Goal: Task Accomplishment & Management: Use online tool/utility

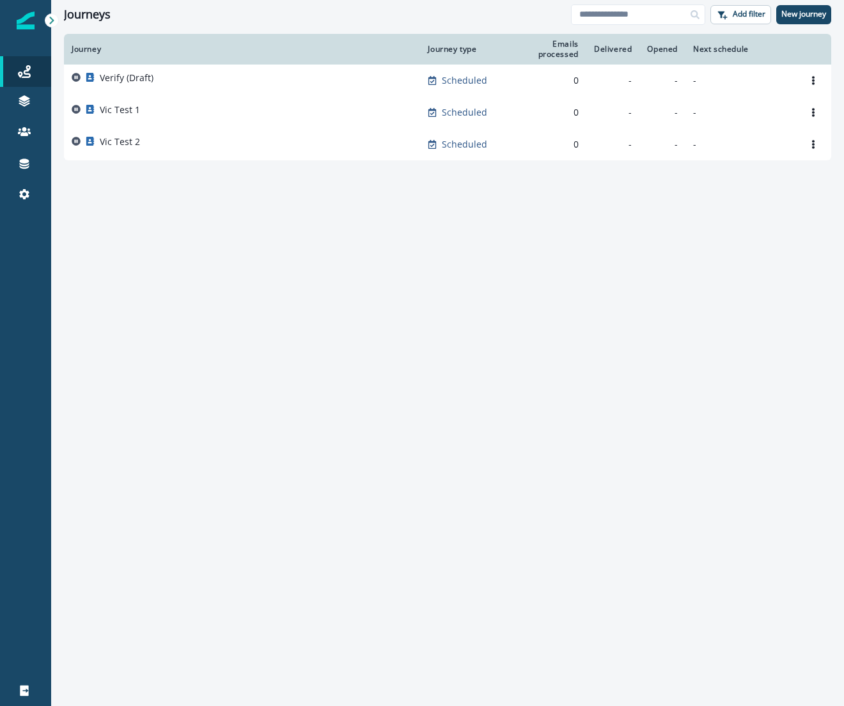
click at [52, 19] on icon at bounding box center [51, 21] width 4 height 8
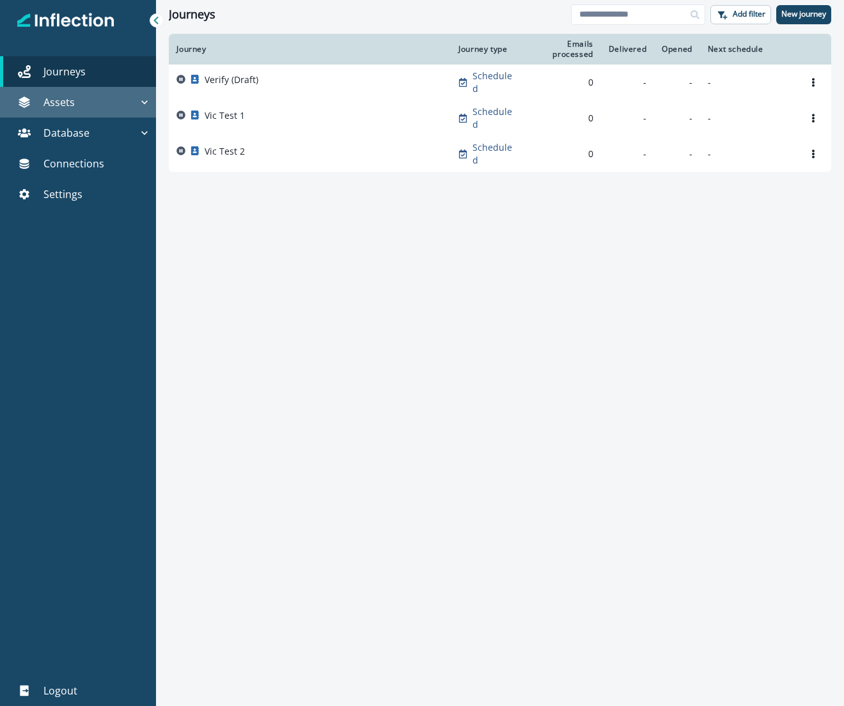
click at [136, 97] on div "Assets" at bounding box center [71, 102] width 133 height 15
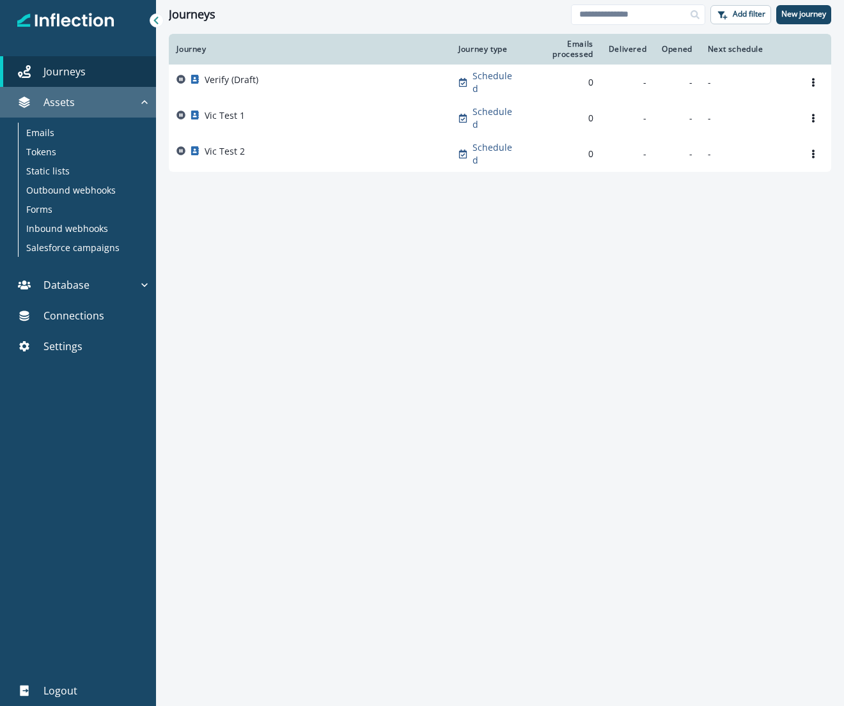
click at [136, 97] on div "Assets" at bounding box center [71, 102] width 133 height 15
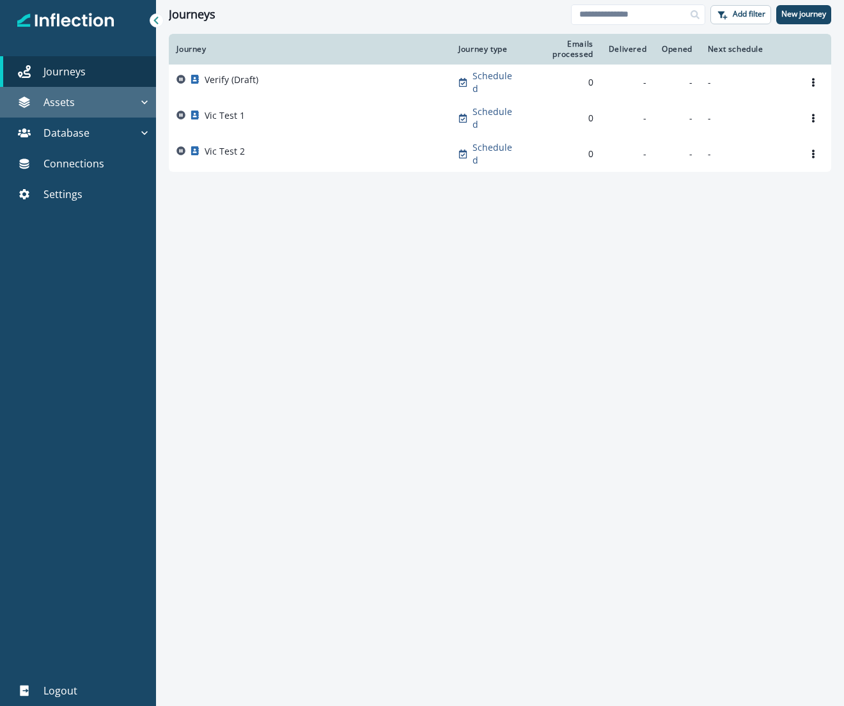
click at [136, 97] on div "Assets" at bounding box center [71, 102] width 133 height 15
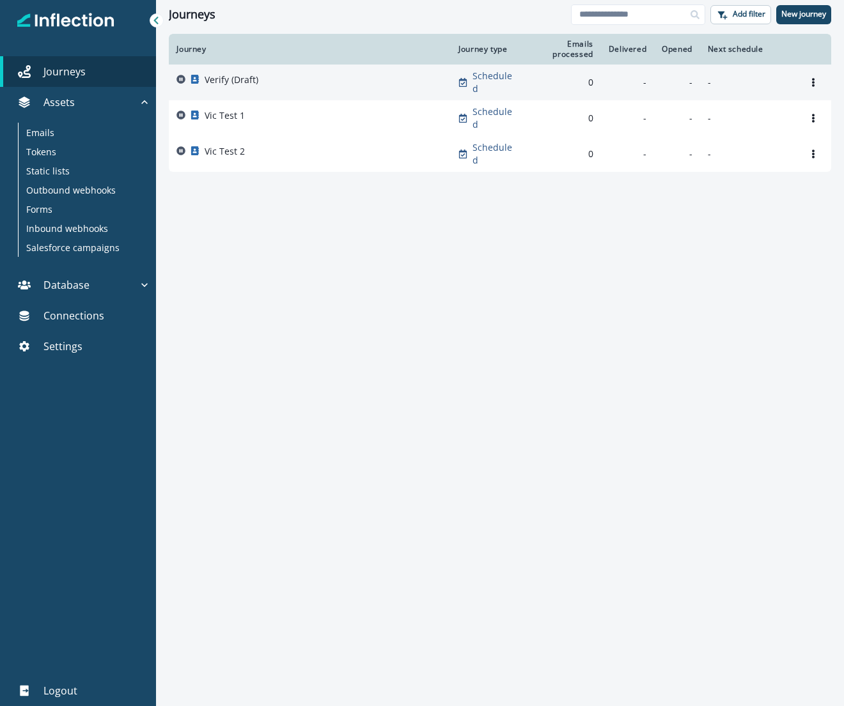
click at [229, 79] on p "Verify (Draft)" at bounding box center [232, 80] width 54 height 13
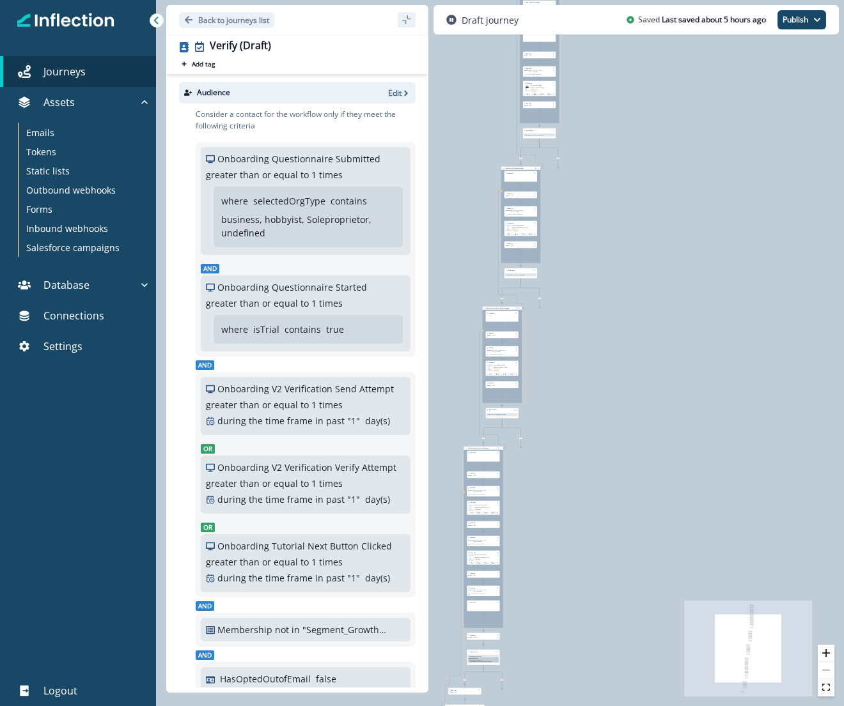
click at [583, 185] on div "0 contact has entered the journey Signup permitted journey Update value Update …" at bounding box center [500, 353] width 688 height 706
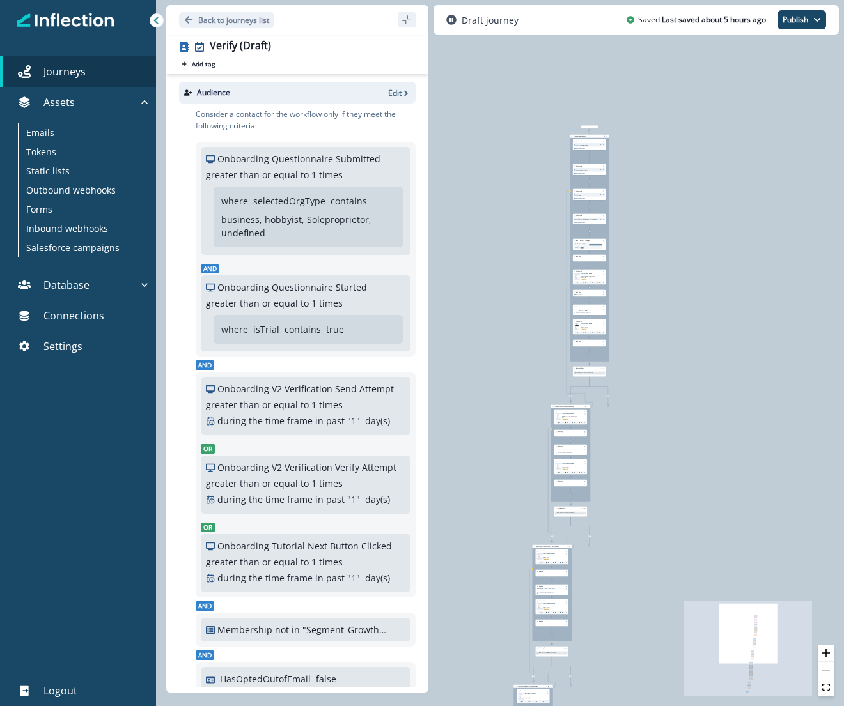
drag, startPoint x: 616, startPoint y: 198, endPoint x: 668, endPoint y: 458, distance: 265.3
click at [668, 458] on div "0 contact has entered the journey Signup permitted journey Update value Update …" at bounding box center [500, 353] width 688 height 706
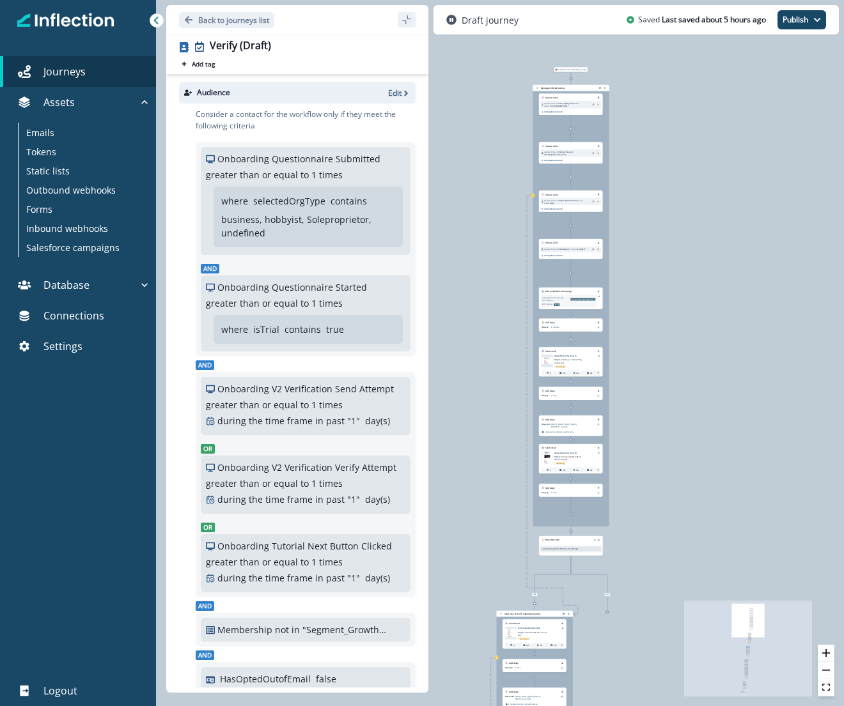
drag, startPoint x: 623, startPoint y: 272, endPoint x: 660, endPoint y: 348, distance: 85.2
click at [660, 348] on div "0 contact has entered the journey Signup permitted journey Update value Update …" at bounding box center [500, 353] width 688 height 706
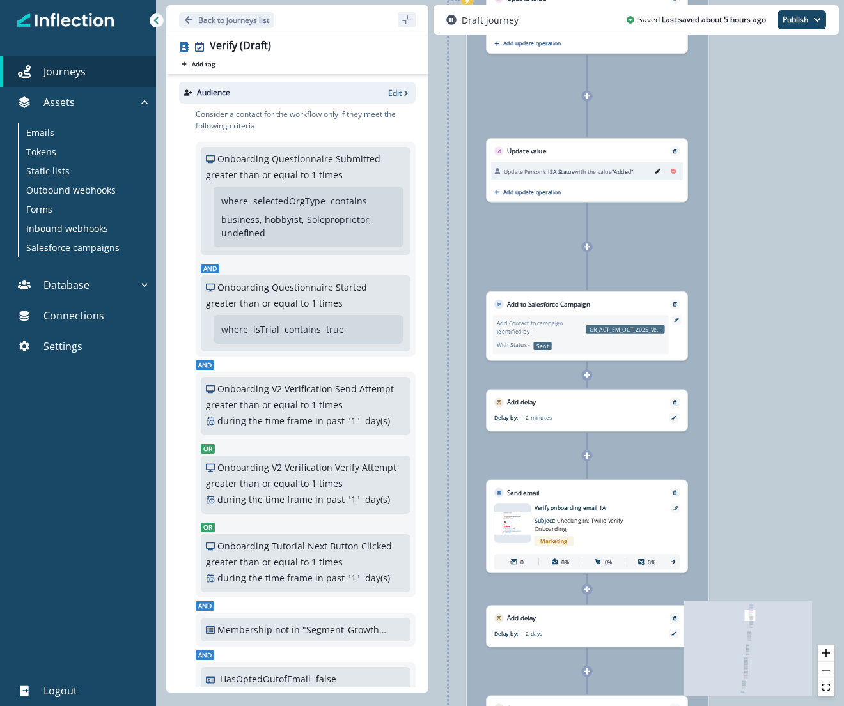
drag, startPoint x: 637, startPoint y: 362, endPoint x: 844, endPoint y: 499, distance: 248.7
click at [843, 499] on html "A newer version of [DOMAIN_NAME] is available. Refresh your page to load the la…" at bounding box center [422, 353] width 844 height 706
click at [586, 373] on icon at bounding box center [587, 375] width 6 height 6
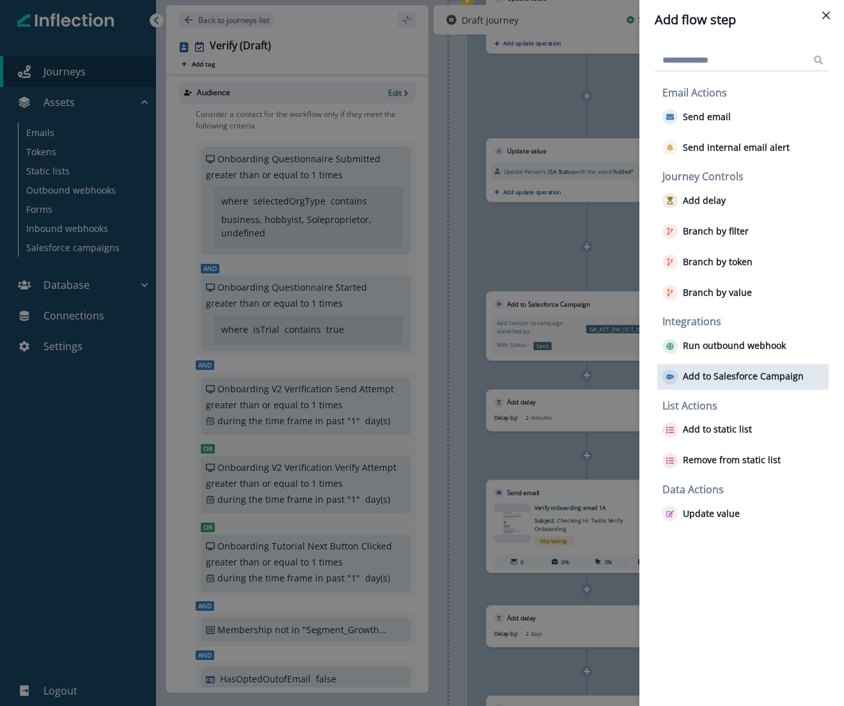
click at [703, 373] on p "Add to Salesforce Campaign" at bounding box center [743, 376] width 121 height 11
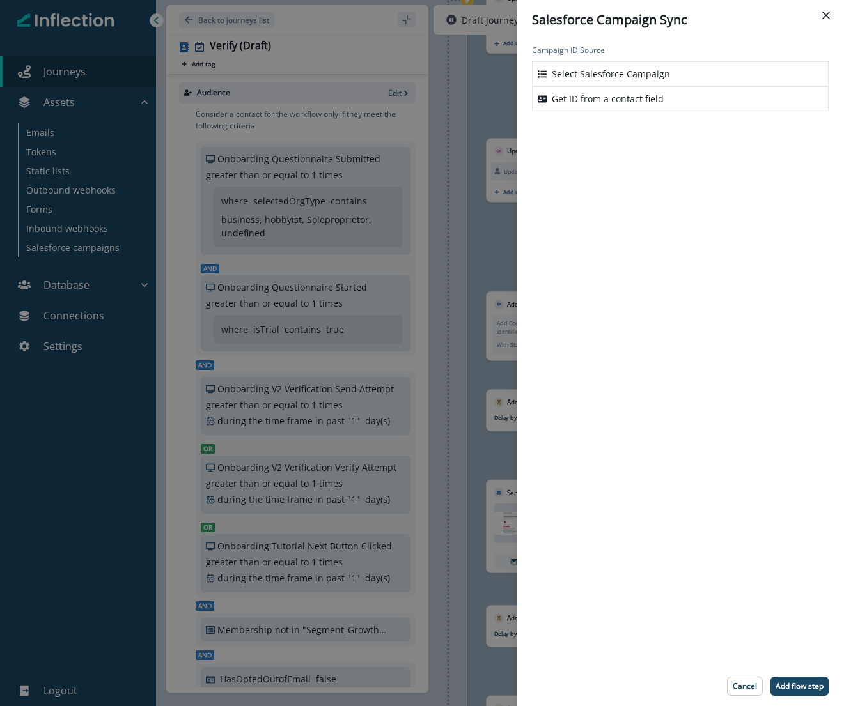
click at [639, 72] on p "Select Salesforce Campaign" at bounding box center [611, 73] width 118 height 13
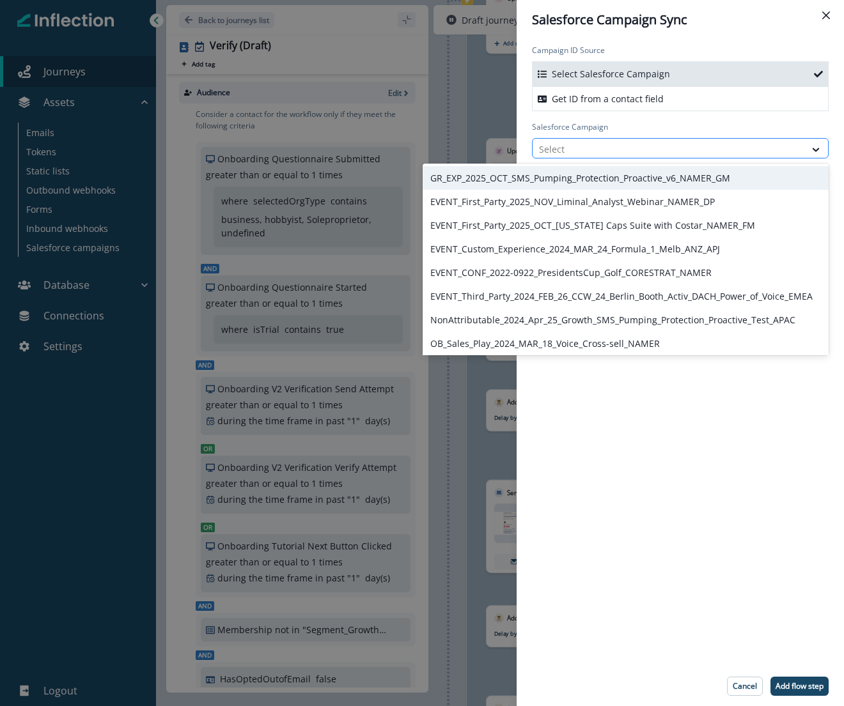
click at [615, 151] on div at bounding box center [669, 149] width 260 height 16
click at [825, 8] on button "Close" at bounding box center [826, 15] width 20 height 20
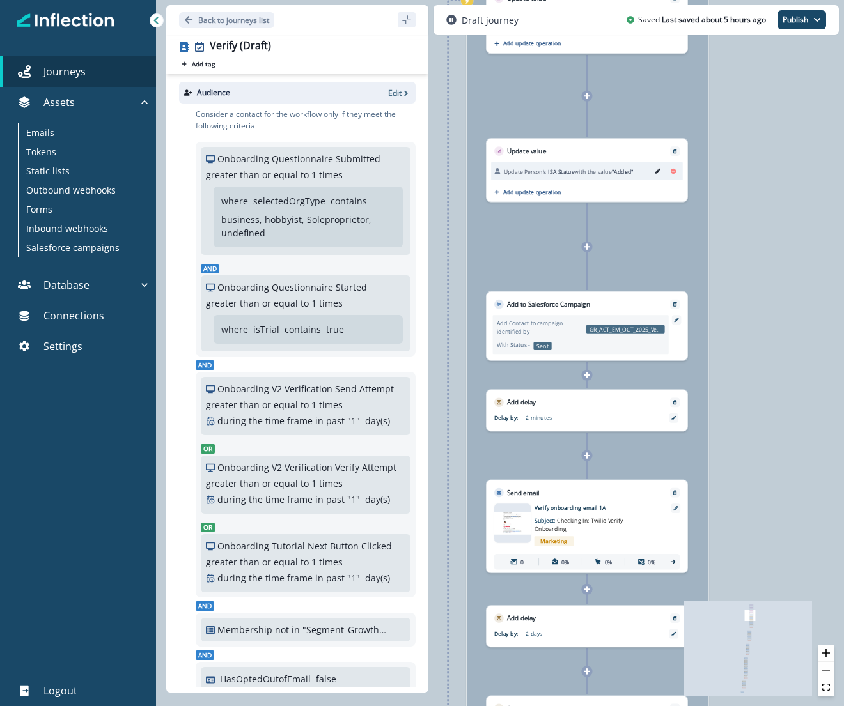
click at [770, 143] on div "0 contact has entered the journey Signup permitted journey Update value Update …" at bounding box center [500, 353] width 688 height 706
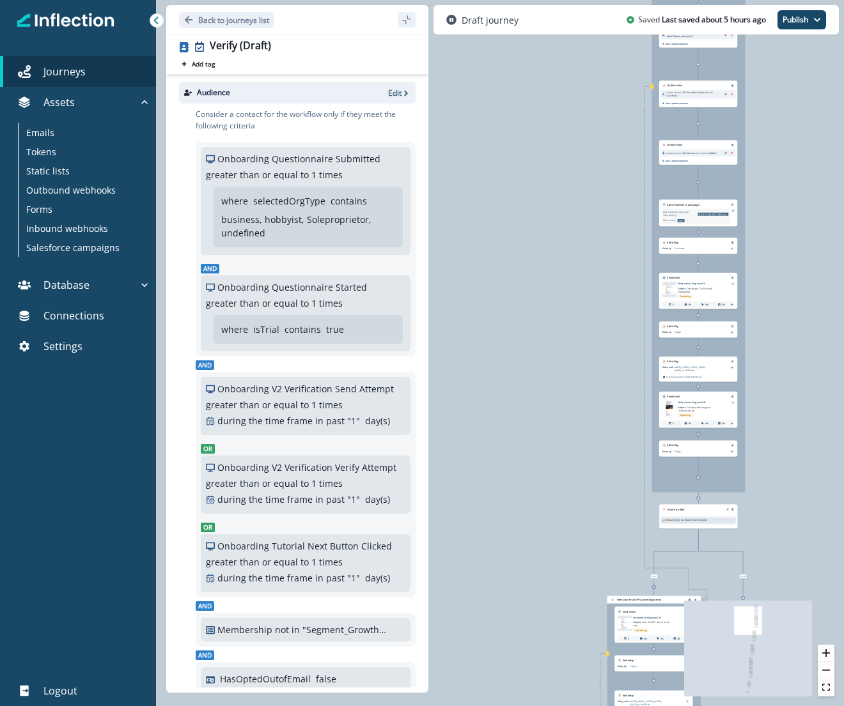
click at [486, 118] on div "0 contact has entered the journey Signup permitted journey Update value Update …" at bounding box center [500, 353] width 688 height 706
click at [42, 127] on p "Emails" at bounding box center [40, 132] width 28 height 13
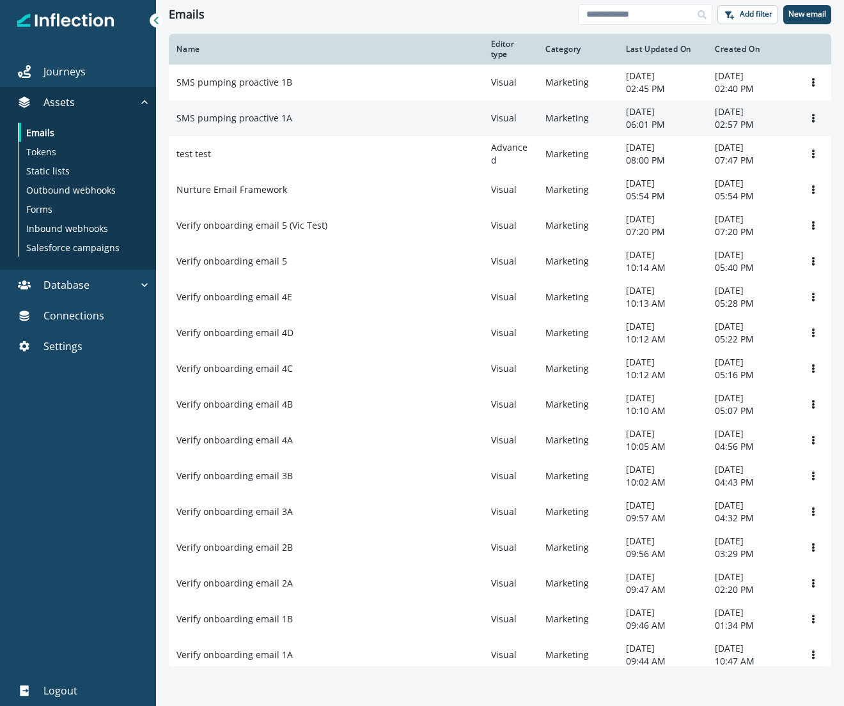
click at [258, 120] on p "SMS pumping proactive 1A" at bounding box center [234, 118] width 116 height 13
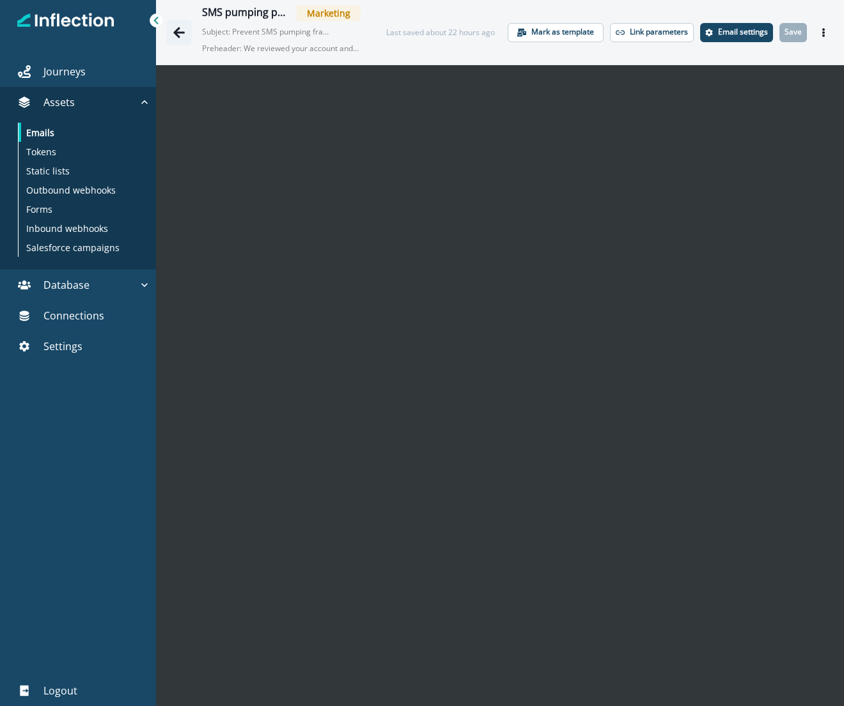
click at [174, 31] on icon "Go back" at bounding box center [179, 32] width 13 height 13
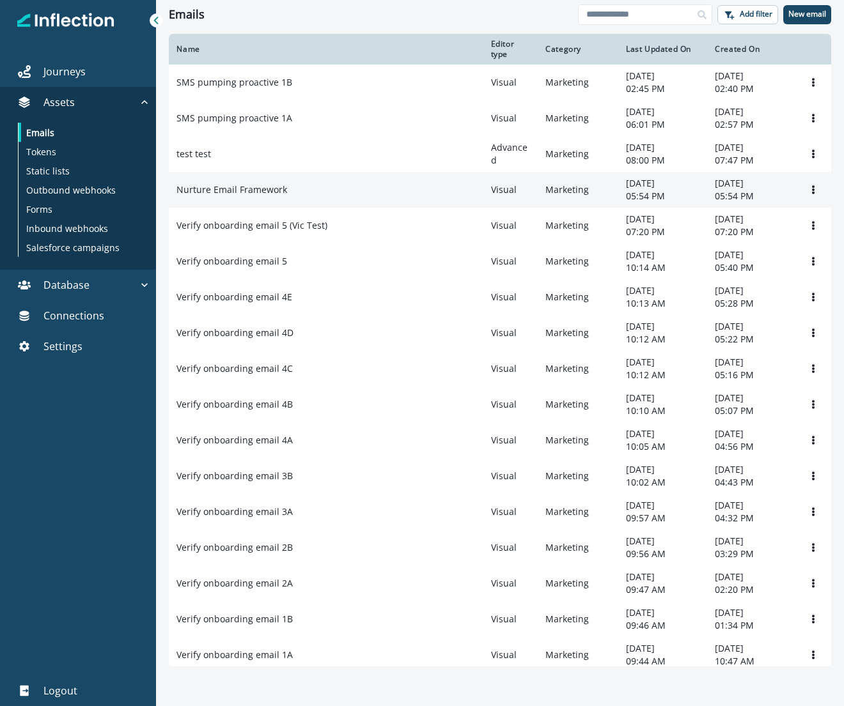
click at [221, 192] on p "Nurture Email Framework" at bounding box center [231, 189] width 111 height 13
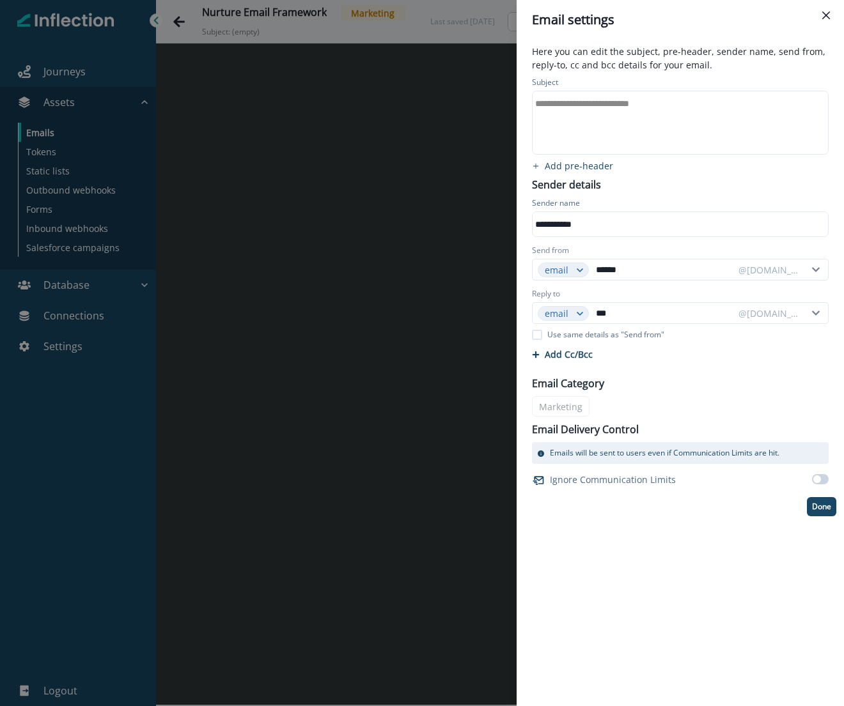
click at [208, 116] on div "**********" at bounding box center [422, 353] width 844 height 706
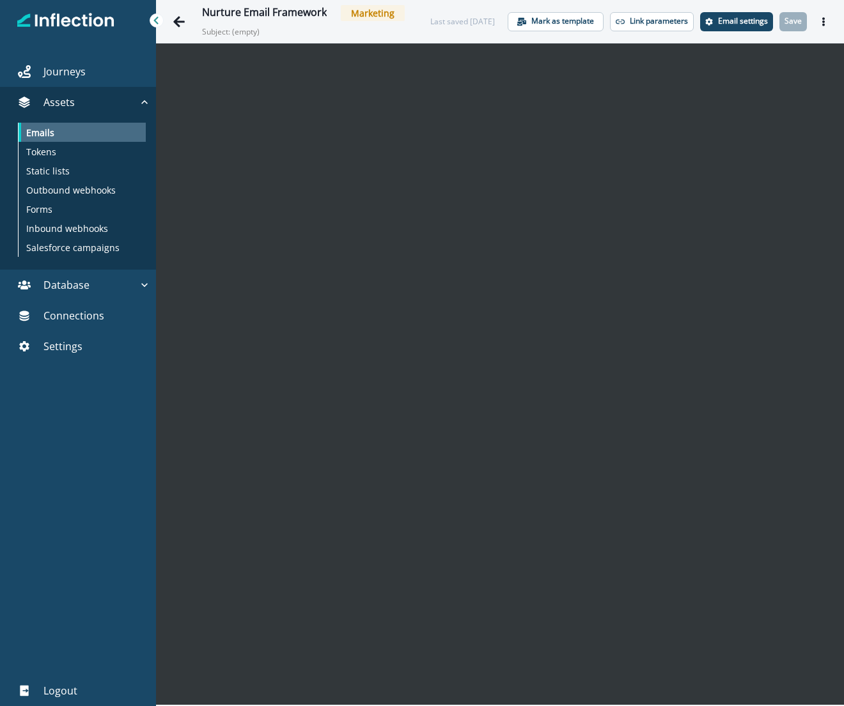
click at [79, 128] on div "Emails" at bounding box center [82, 132] width 127 height 19
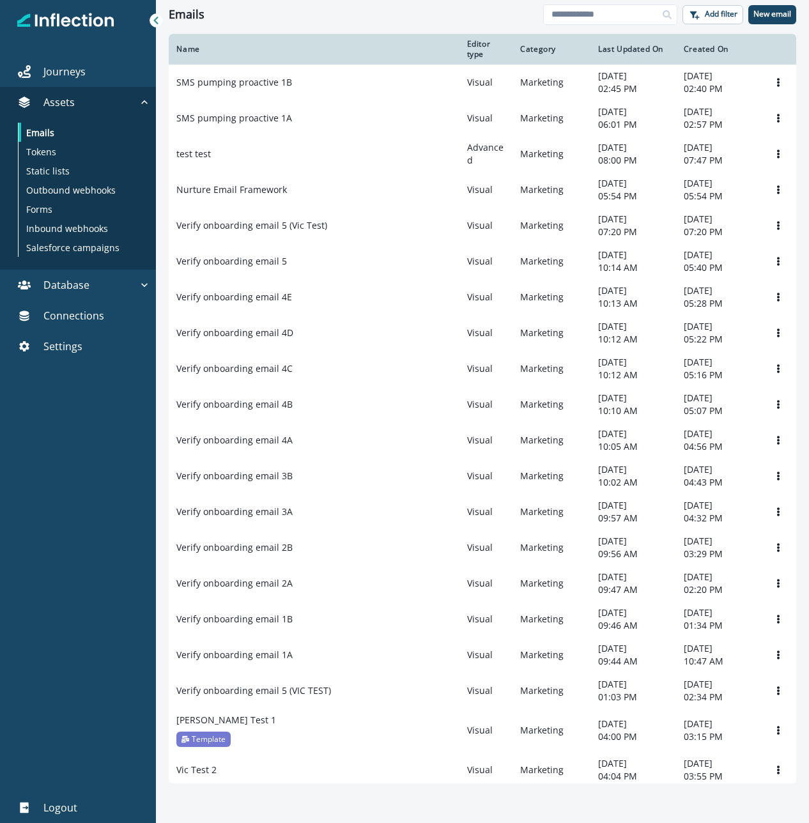
click at [16, 453] on div at bounding box center [78, 584] width 156 height 415
